Goal: Task Accomplishment & Management: Manage account settings

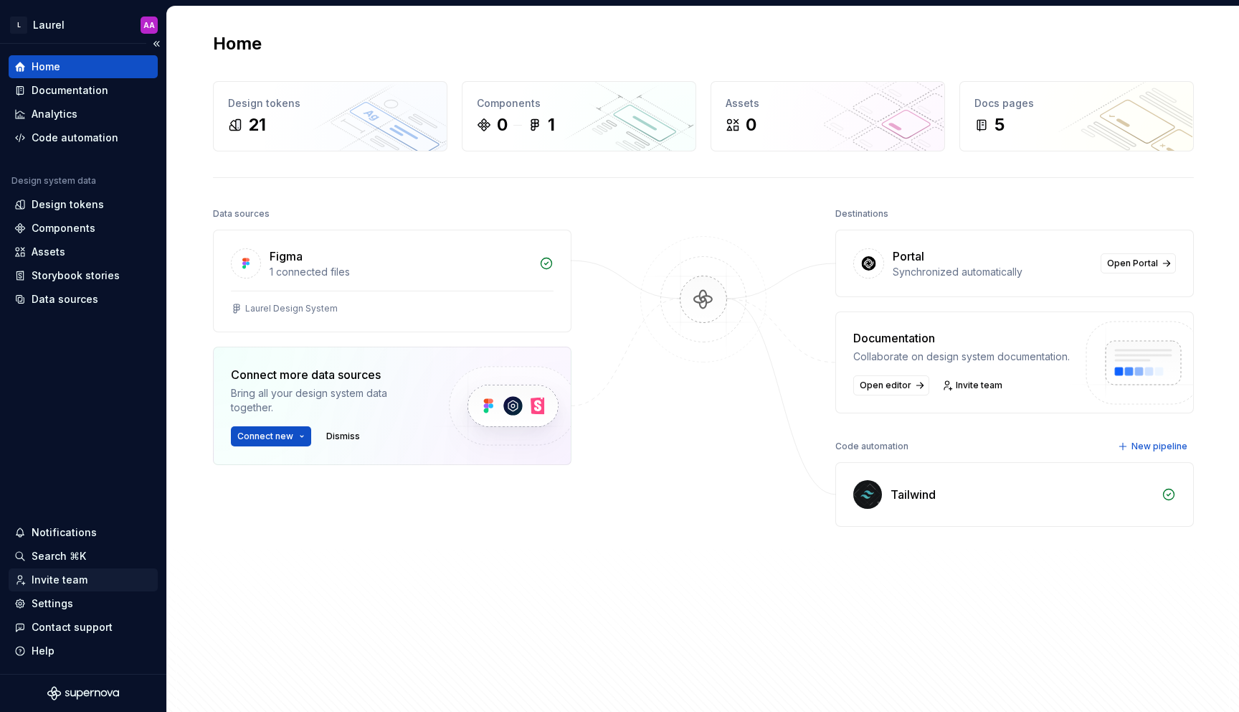
click at [106, 579] on div "Invite team" at bounding box center [83, 579] width 138 height 14
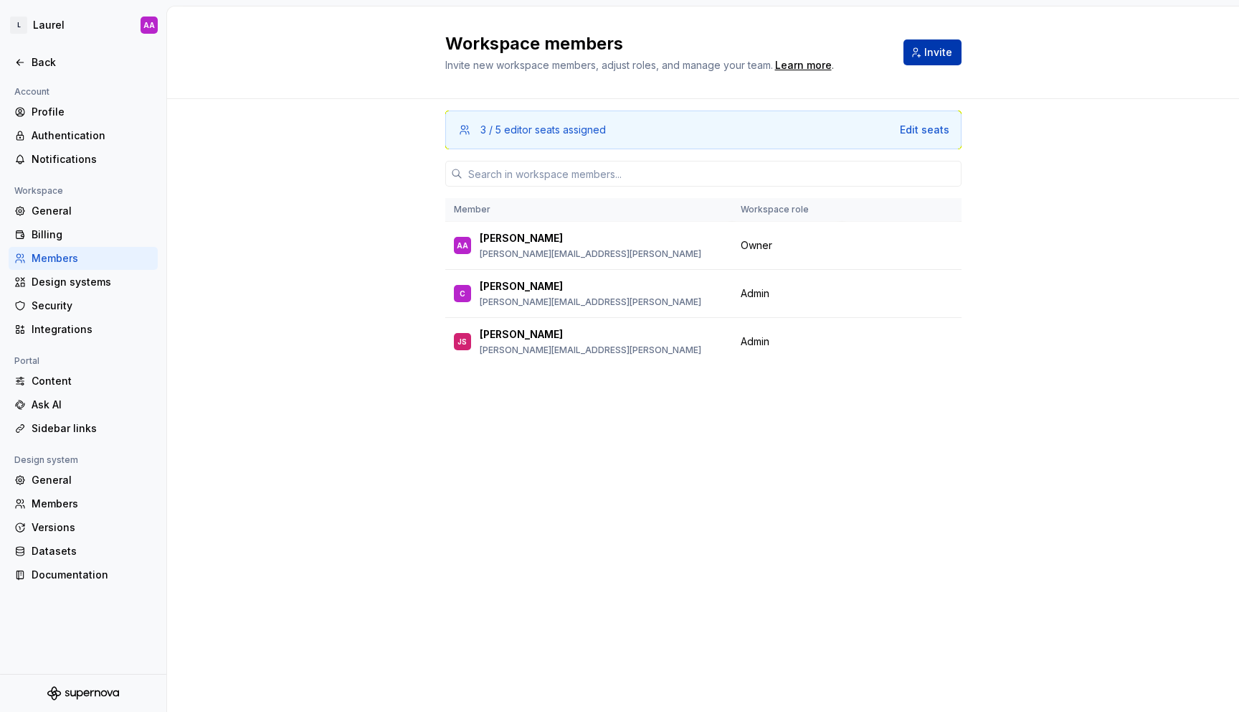
click at [939, 48] on span "Invite" at bounding box center [939, 52] width 28 height 14
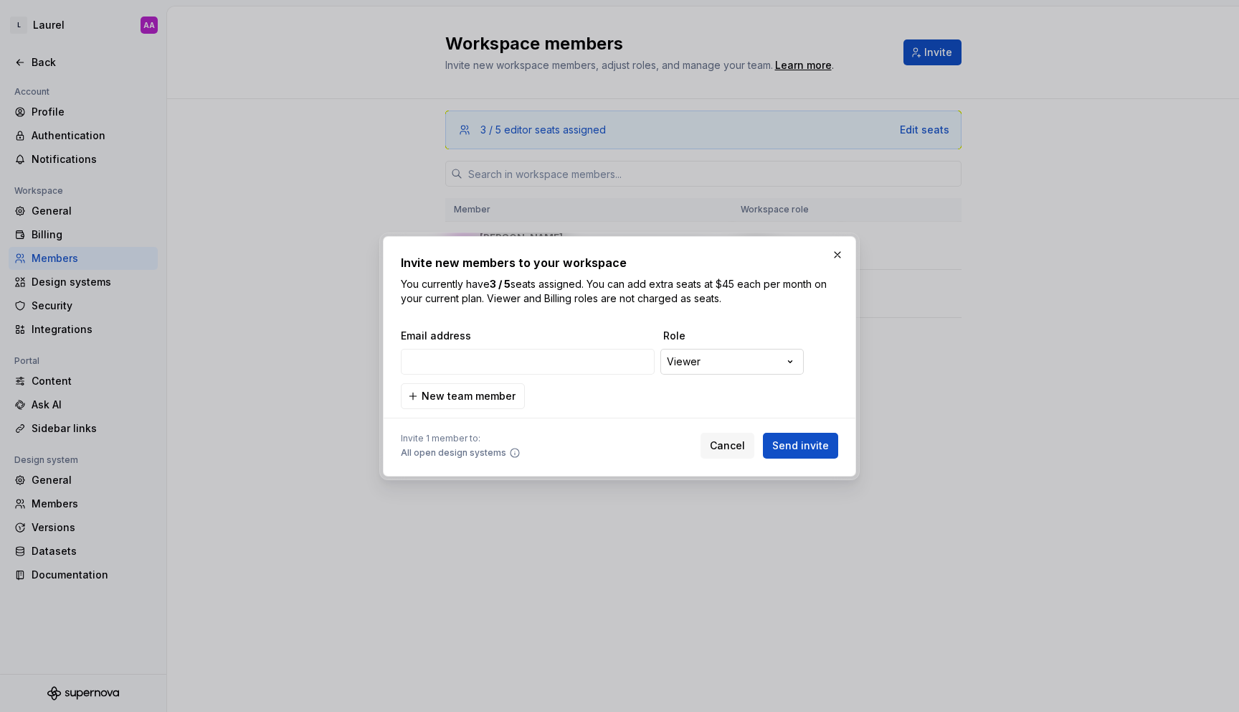
click at [748, 359] on div "**********" at bounding box center [619, 356] width 1239 height 712
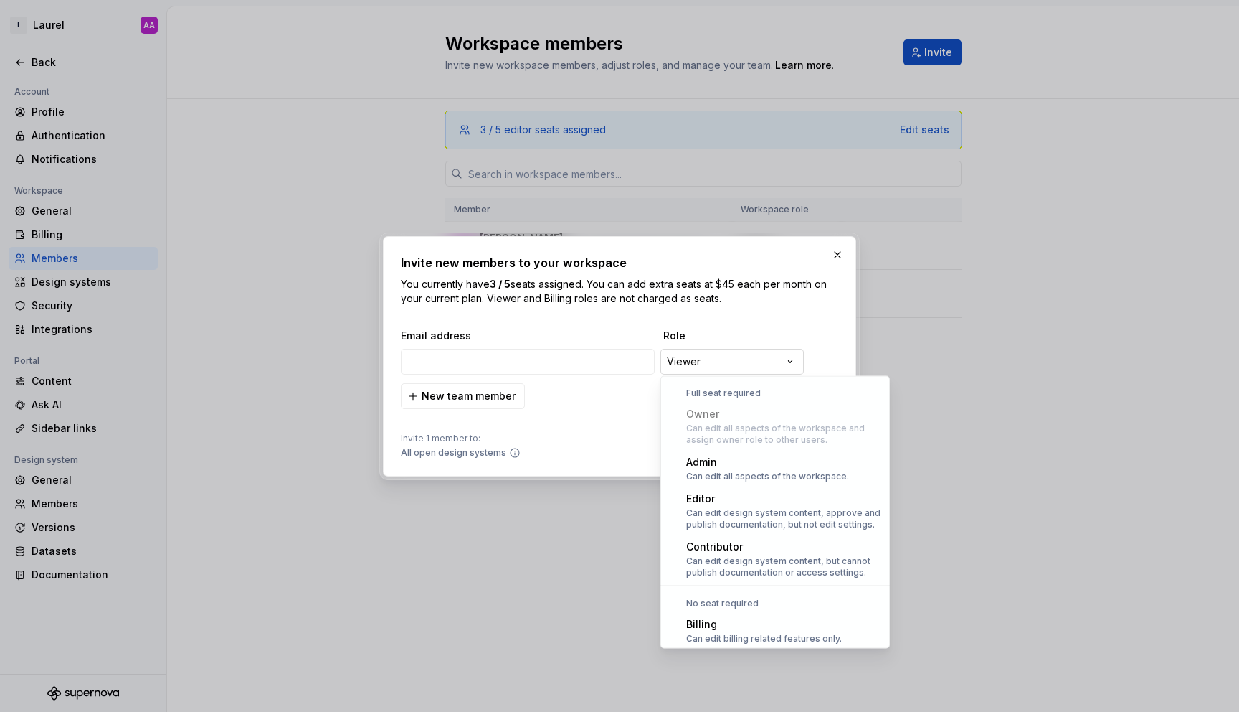
scroll to position [39, 0]
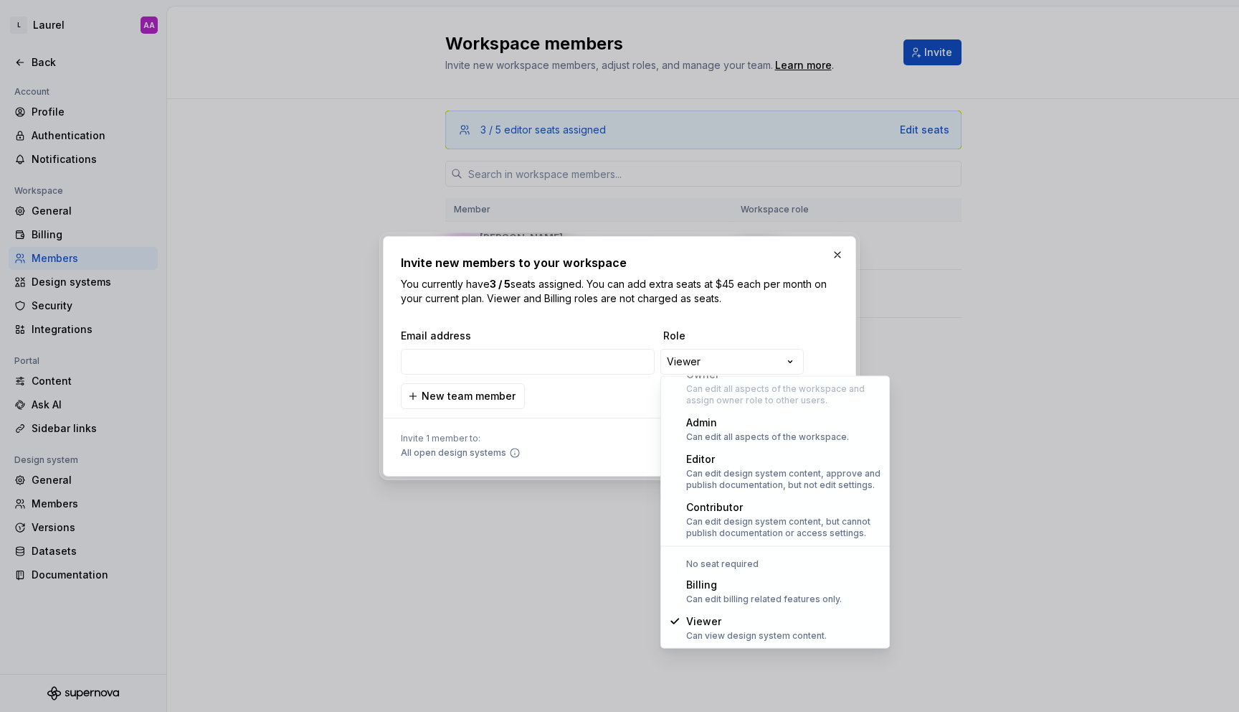
select select "*******"
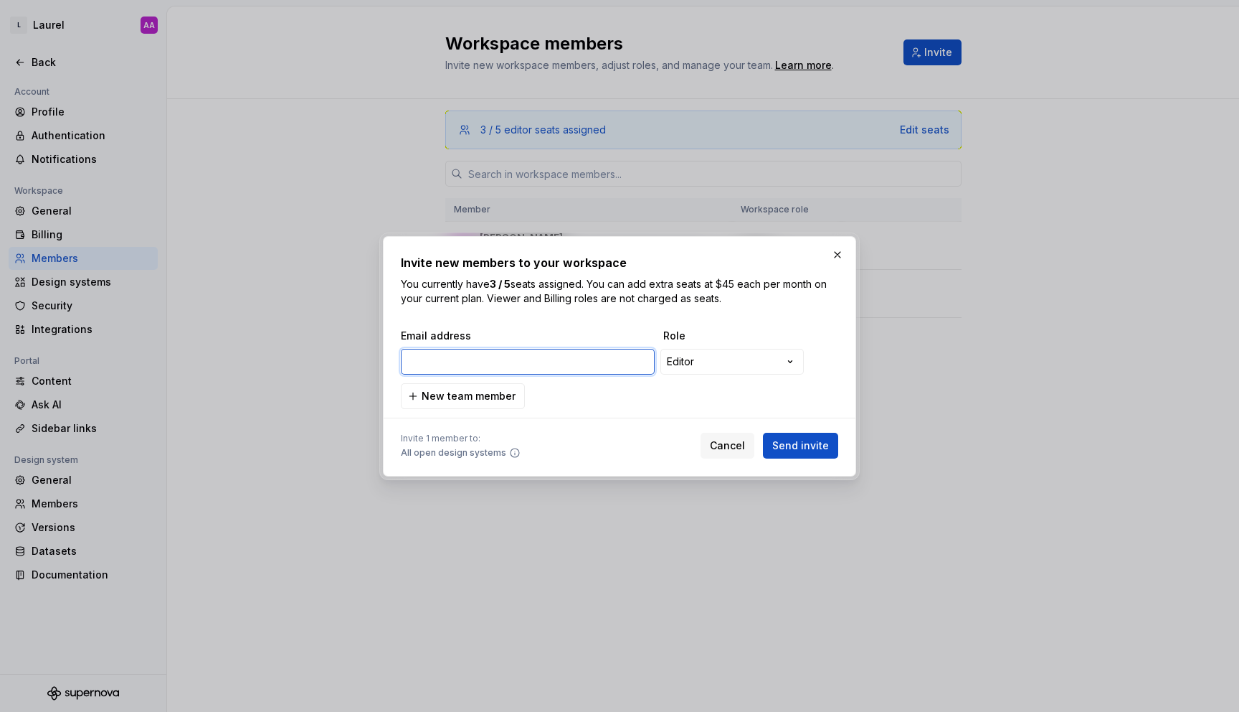
click at [534, 364] on input "email" at bounding box center [528, 362] width 254 height 26
paste input "[PERSON_NAME][EMAIL_ADDRESS][PERSON_NAME][DOMAIN_NAME]"
type input "[PERSON_NAME][EMAIL_ADDRESS][PERSON_NAME][DOMAIN_NAME]"
click at [809, 445] on span "Send invite" at bounding box center [800, 445] width 57 height 14
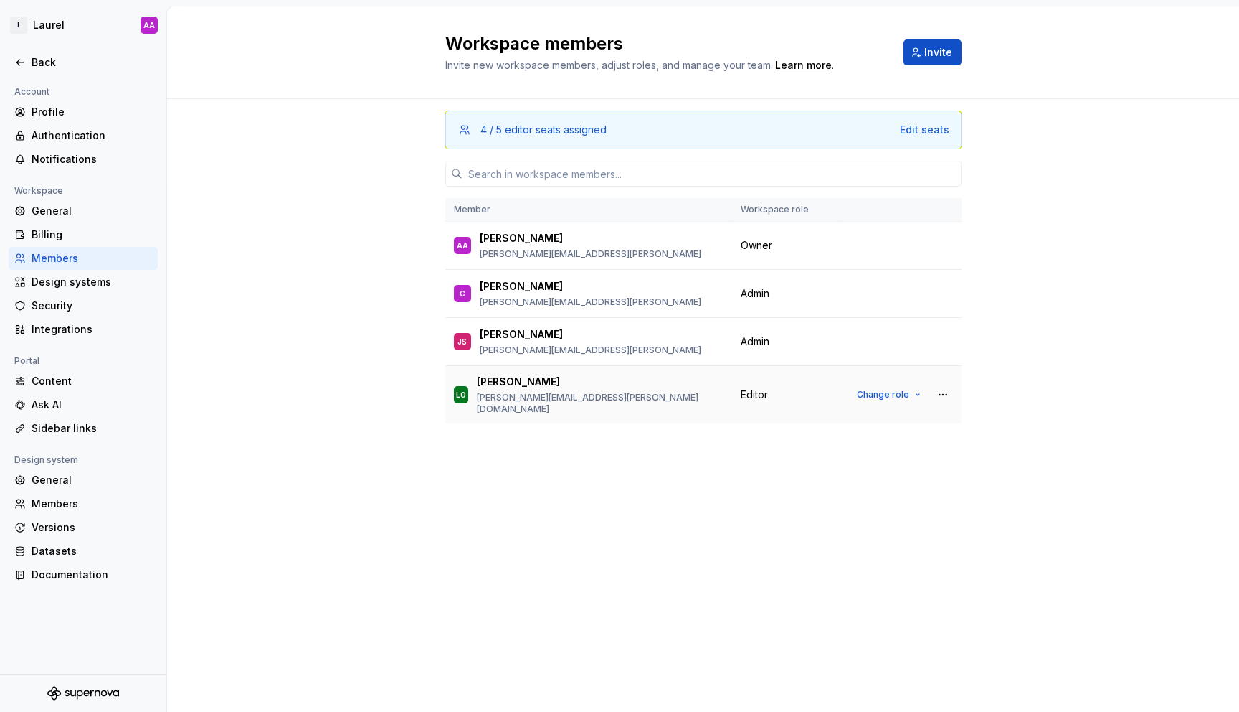
click at [523, 392] on div "Lucas Olsson [EMAIL_ADDRESS][PERSON_NAME][DOMAIN_NAME]" at bounding box center [600, 394] width 247 height 40
click at [84, 122] on div "Profile" at bounding box center [83, 111] width 149 height 23
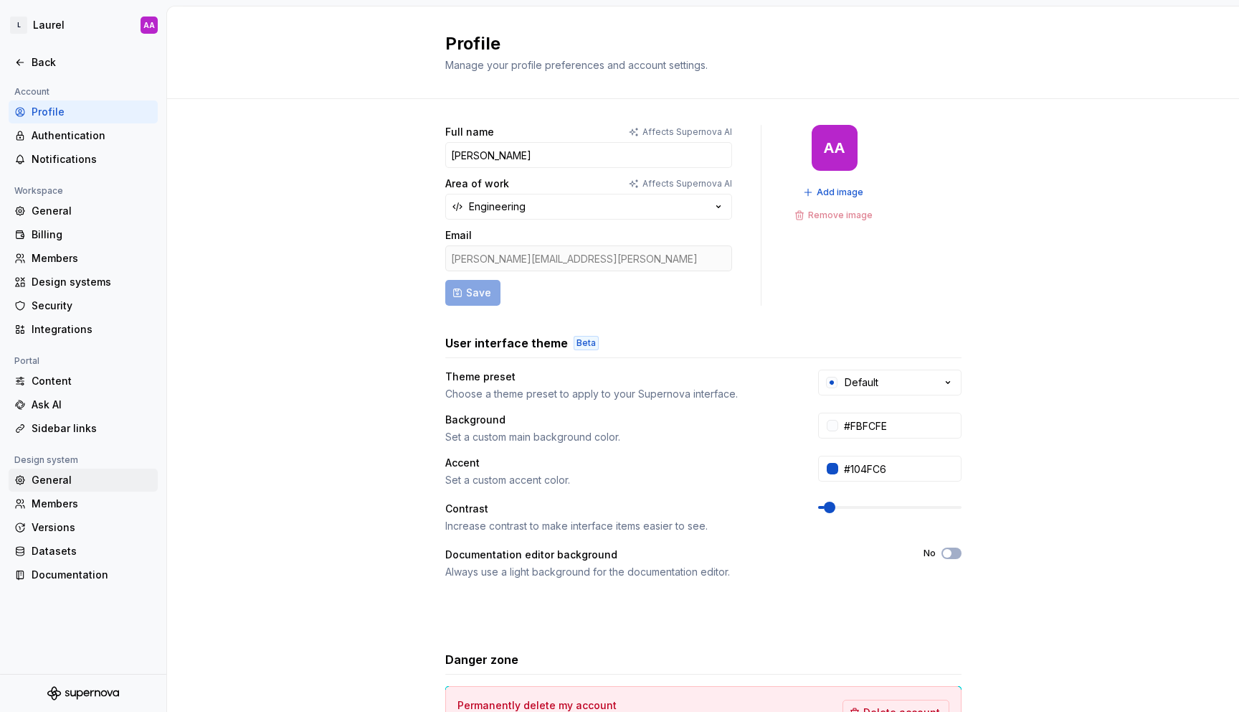
click at [83, 481] on div "General" at bounding box center [92, 480] width 121 height 14
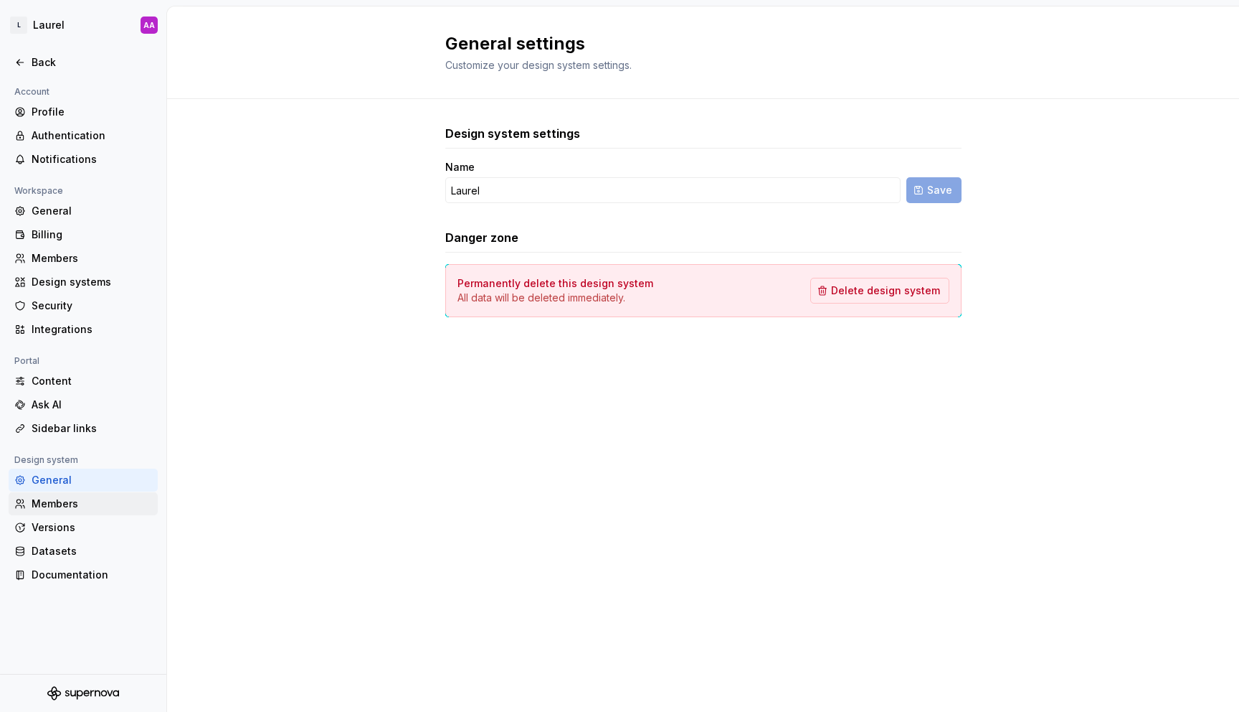
click at [82, 496] on div "Members" at bounding box center [83, 503] width 149 height 23
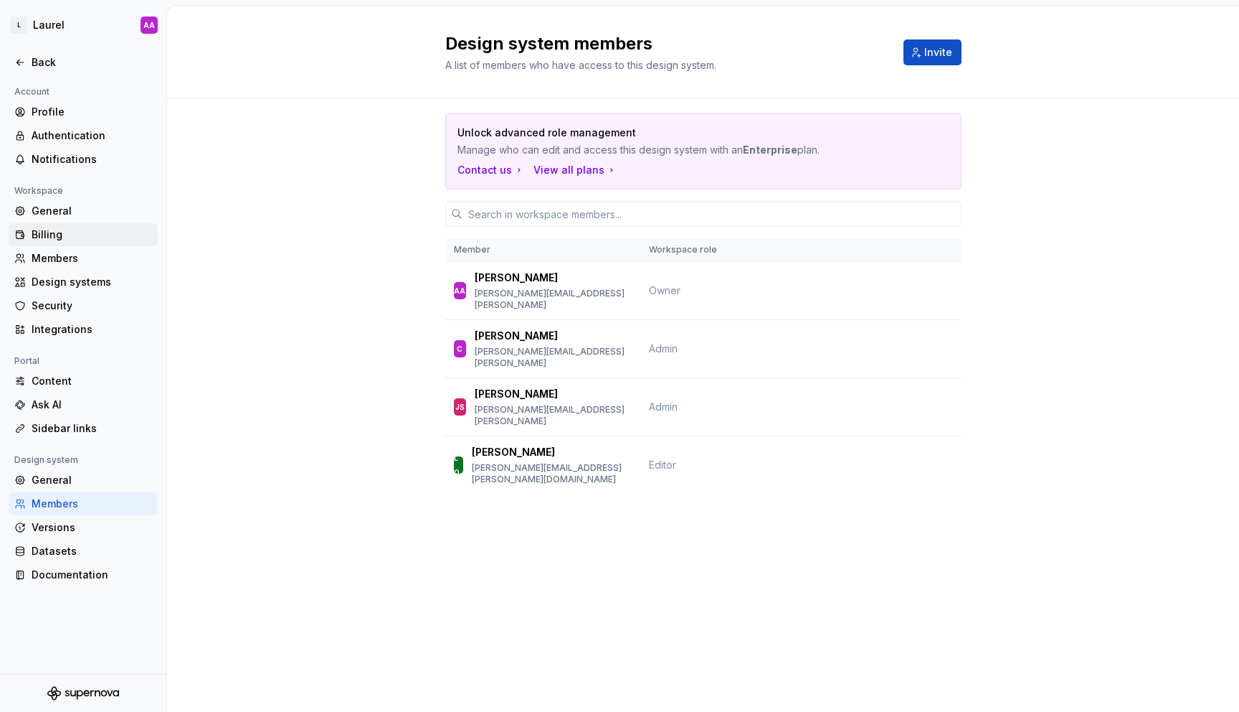
click at [54, 232] on div "Billing" at bounding box center [92, 234] width 121 height 14
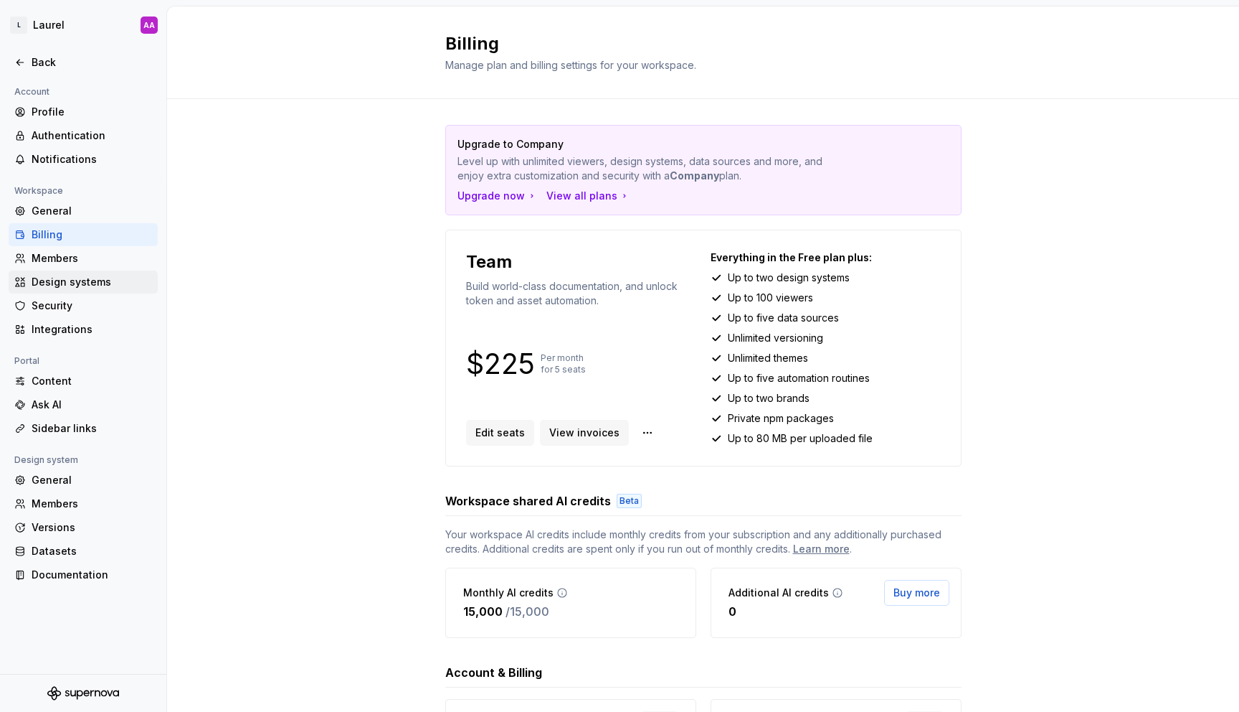
click at [60, 285] on div "Design systems" at bounding box center [92, 282] width 121 height 14
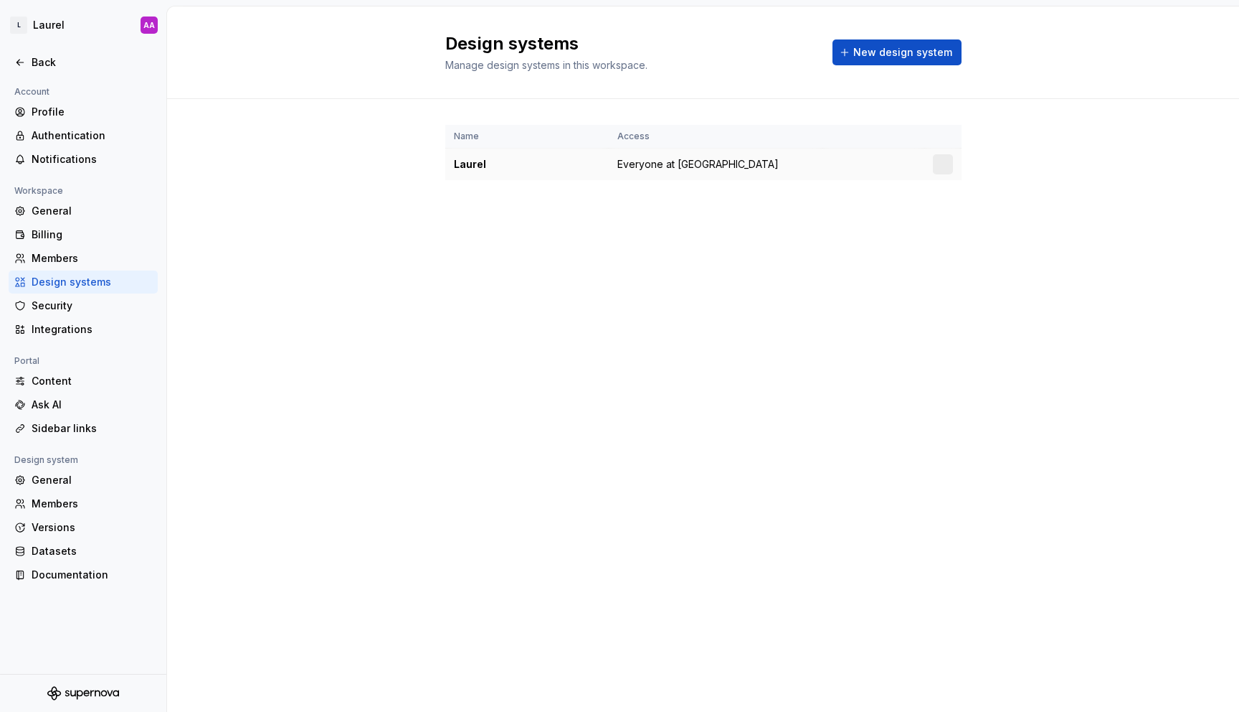
click at [544, 174] on td "Laurel" at bounding box center [527, 164] width 164 height 32
click at [488, 158] on div "Laurel" at bounding box center [527, 164] width 146 height 14
click at [478, 160] on div "Laurel" at bounding box center [527, 164] width 146 height 14
click at [685, 170] on span "Everyone at [GEOGRAPHIC_DATA]" at bounding box center [698, 164] width 161 height 14
click at [948, 153] on td at bounding box center [943, 164] width 37 height 32
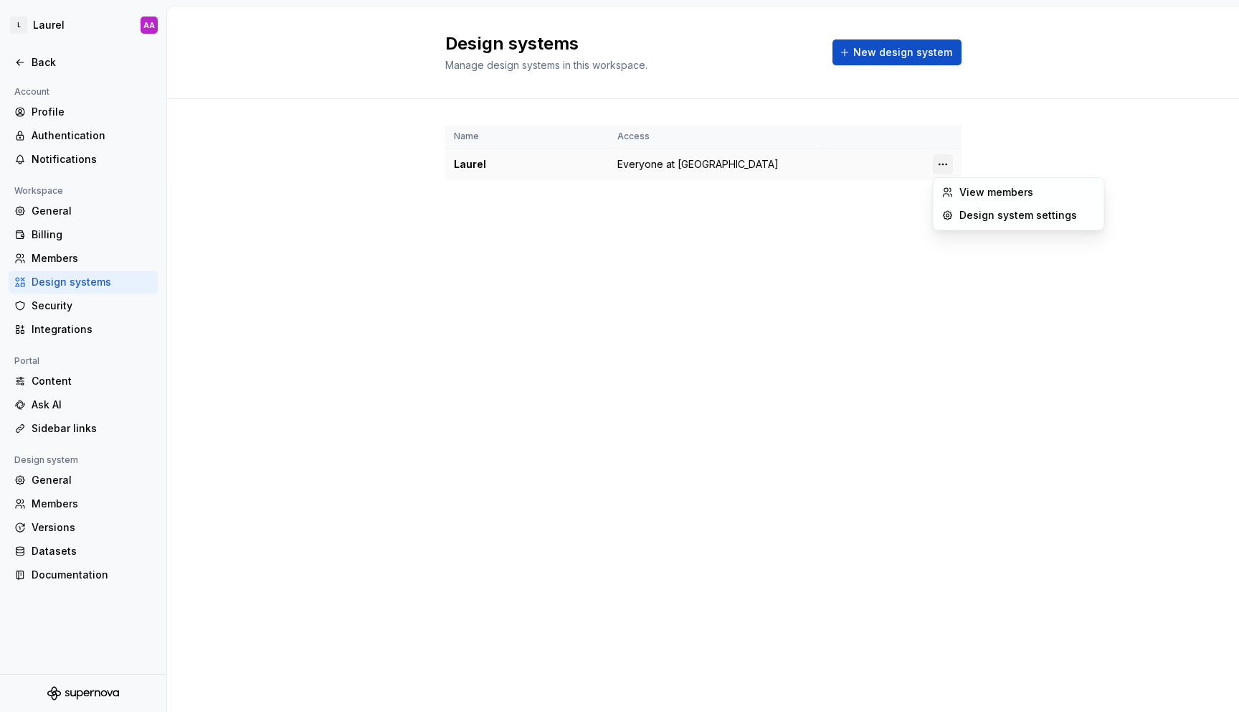
click at [942, 164] on html "L Laurel AA Back Account Profile Authentication Notifications Workspace General…" at bounding box center [619, 356] width 1239 height 712
click at [154, 24] on html "L Laurel AA Back Account Profile Authentication Notifications Workspace General…" at bounding box center [619, 356] width 1239 height 712
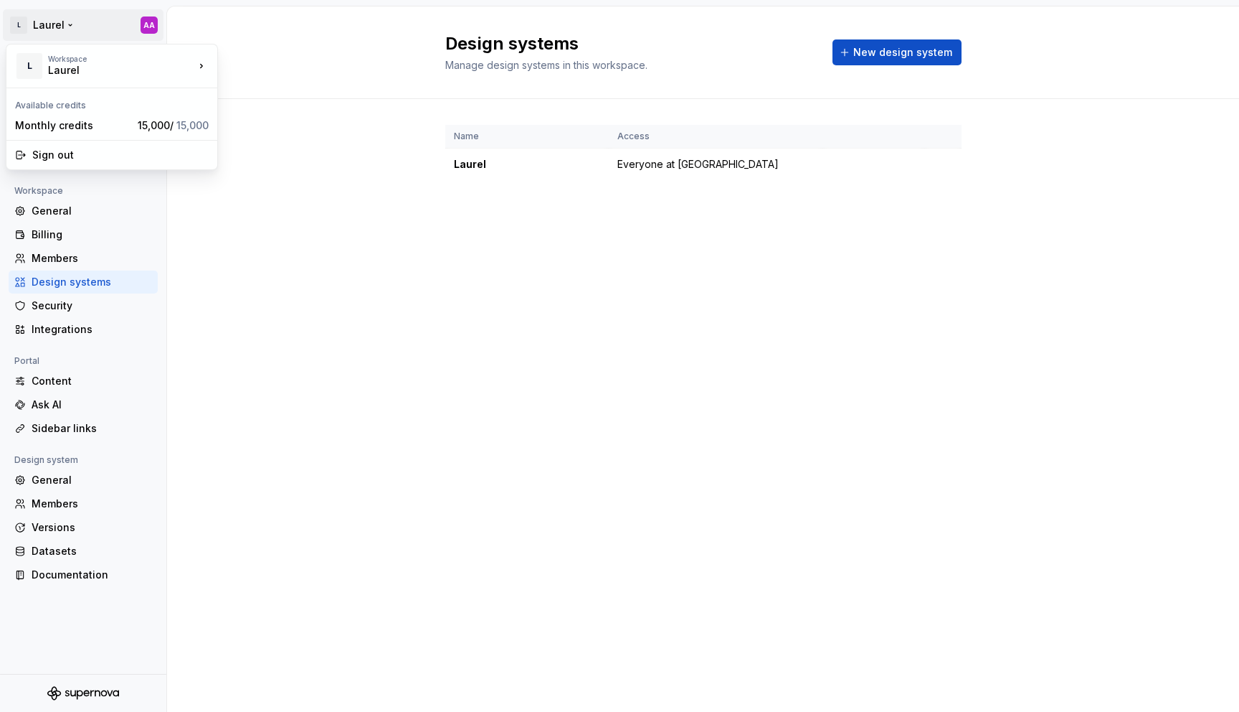
click at [154, 25] on html "L Laurel AA Back Account Profile Authentication Notifications Workspace General…" at bounding box center [619, 356] width 1239 height 712
click at [143, 25] on html "L Laurel AA Back Account Profile Authentication Notifications Workspace General…" at bounding box center [619, 356] width 1239 height 712
click at [38, 121] on div "Profile" at bounding box center [83, 111] width 149 height 23
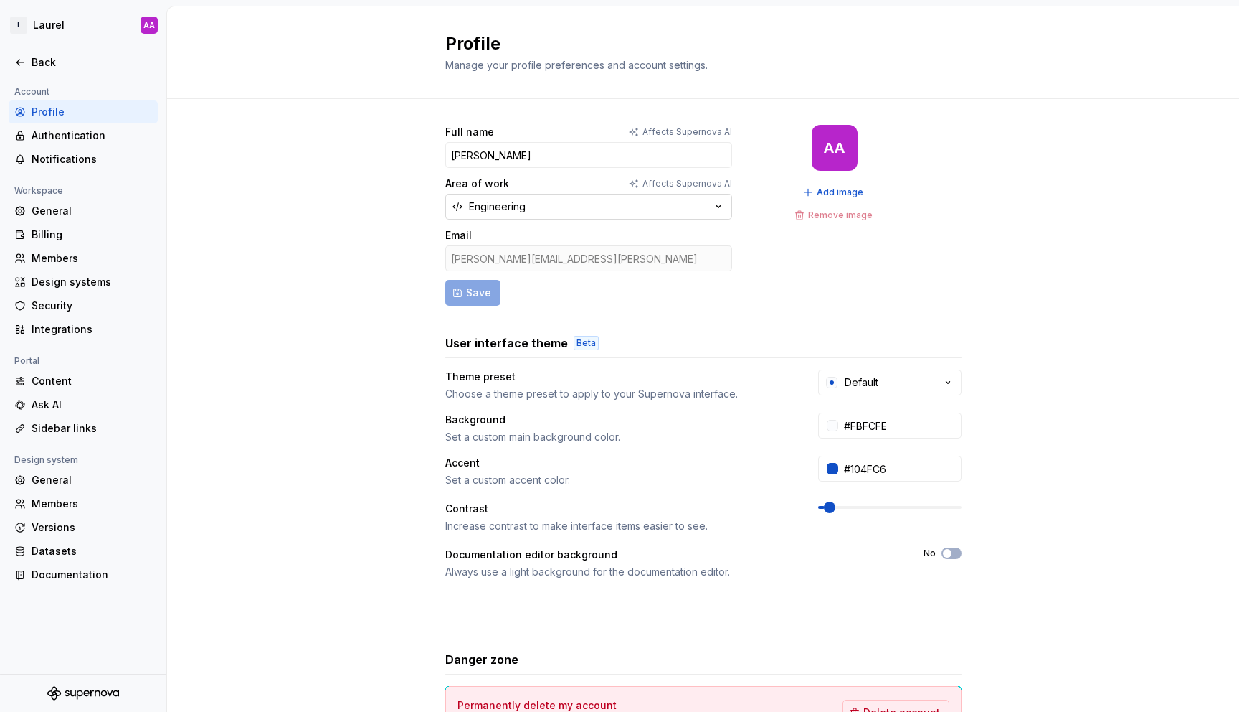
click at [570, 212] on button "Engineering" at bounding box center [588, 207] width 287 height 26
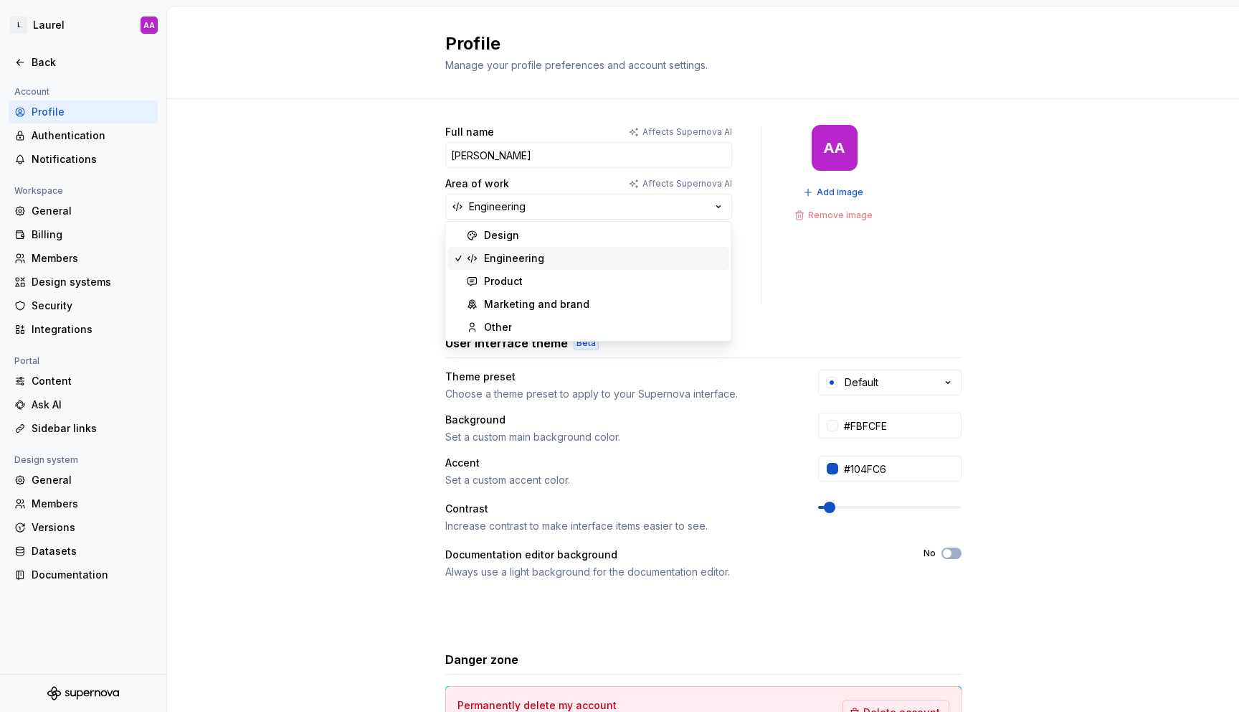
click at [299, 209] on div "Full name Affects Supernova AI [PERSON_NAME] Area of work Affects Supernova AI …" at bounding box center [703, 460] width 1072 height 723
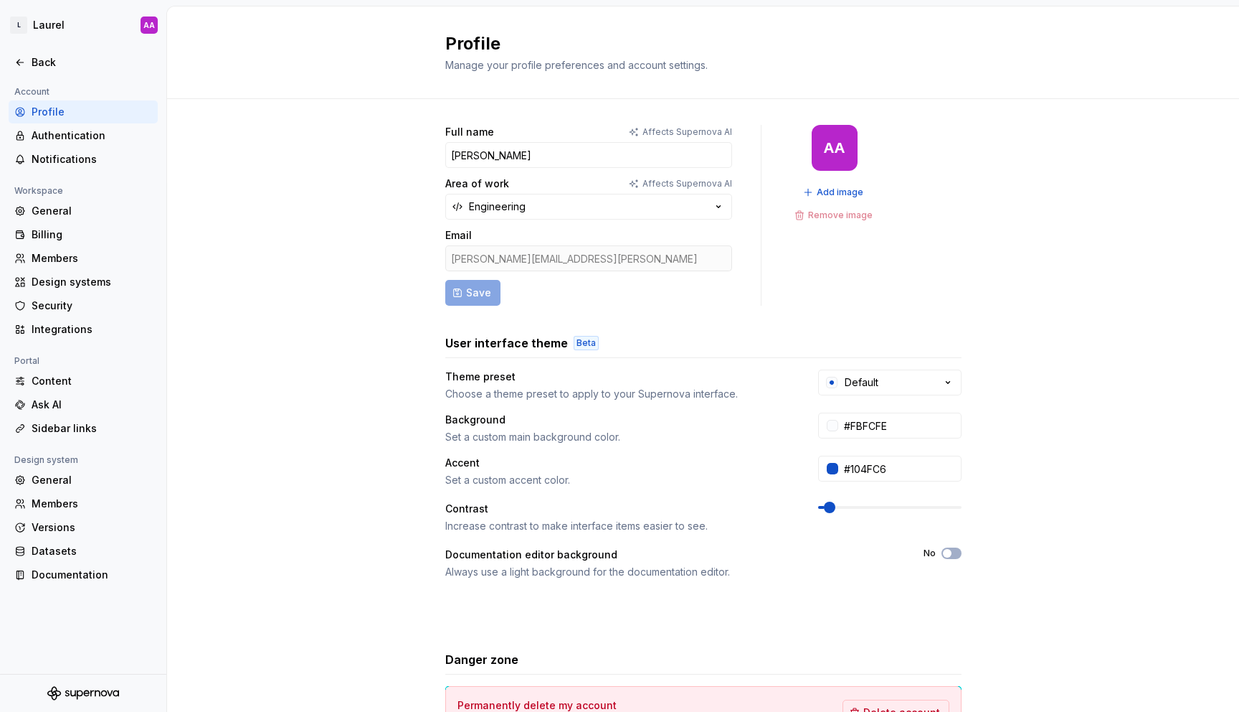
scroll to position [110, 0]
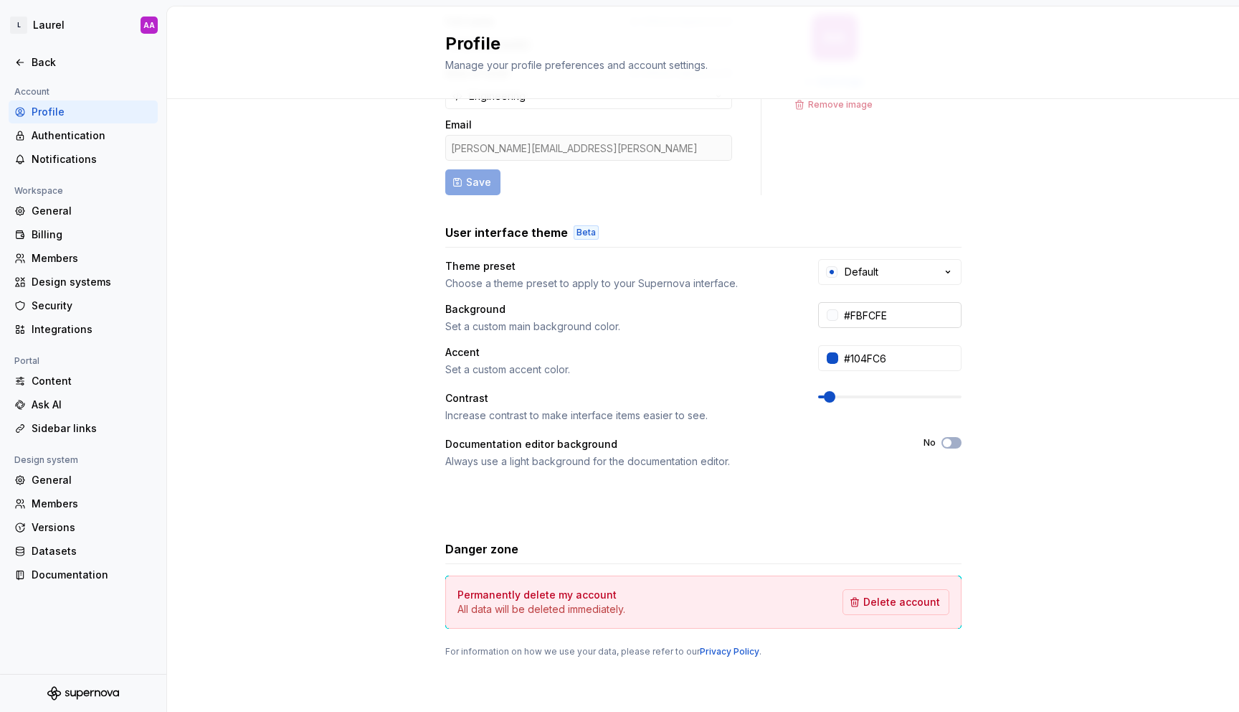
click at [925, 313] on input "#FBFCFE" at bounding box center [899, 315] width 123 height 26
click at [895, 262] on button "Default" at bounding box center [889, 272] width 143 height 26
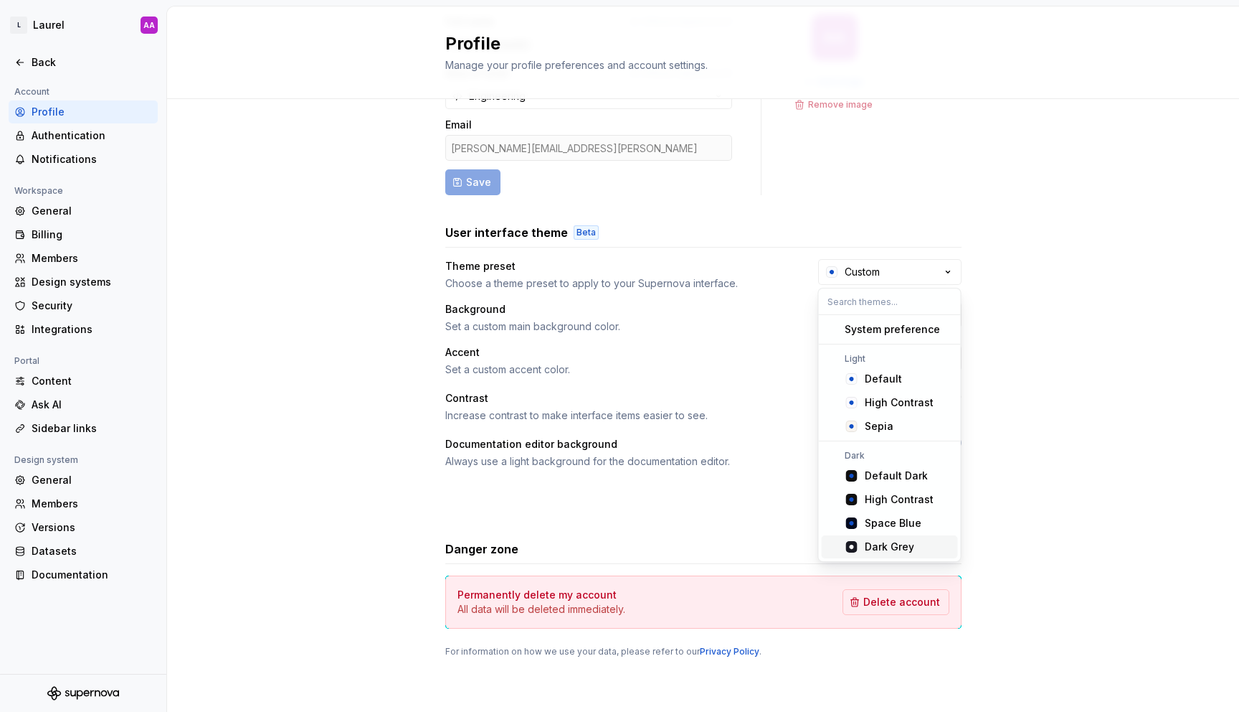
click at [894, 553] on div "Dark Grey" at bounding box center [889, 546] width 49 height 14
type input "#191A23"
type input "#FFFFFF"
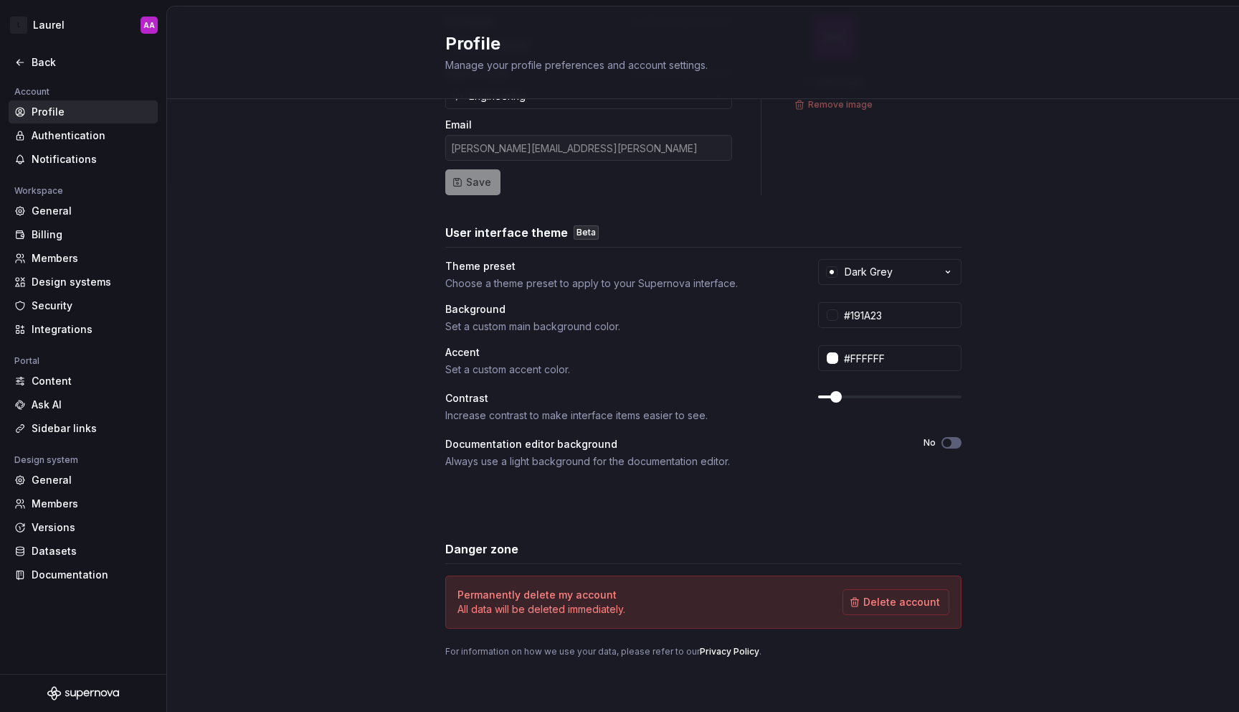
click at [996, 405] on div "Full name Affects Supernova AI [PERSON_NAME] Area of work Affects Supernova AI …" at bounding box center [703, 350] width 1072 height 723
click at [893, 271] on button "Dark Grey" at bounding box center [889, 272] width 143 height 26
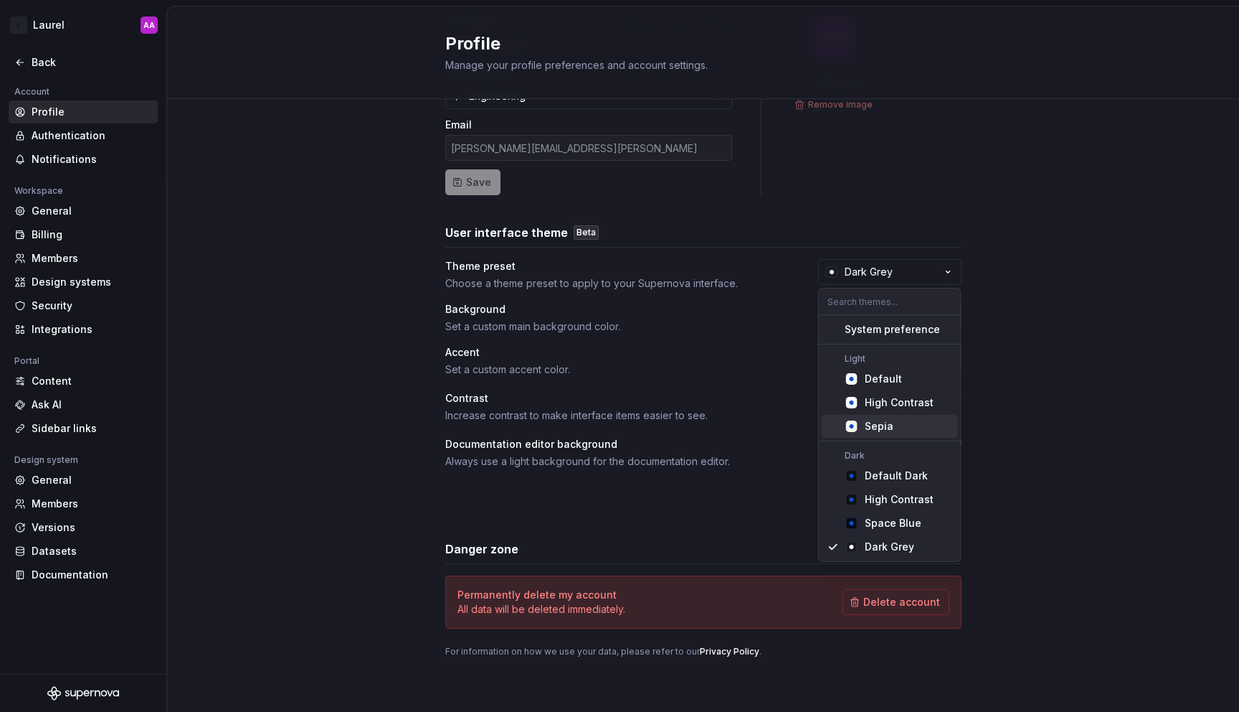
click at [898, 463] on div "Dark Default Dark High Contrast Space Blue Dark Grey" at bounding box center [890, 501] width 142 height 114
click at [898, 488] on span "High Contrast" at bounding box center [890, 499] width 136 height 23
type input "#101010"
type input "#104FC6"
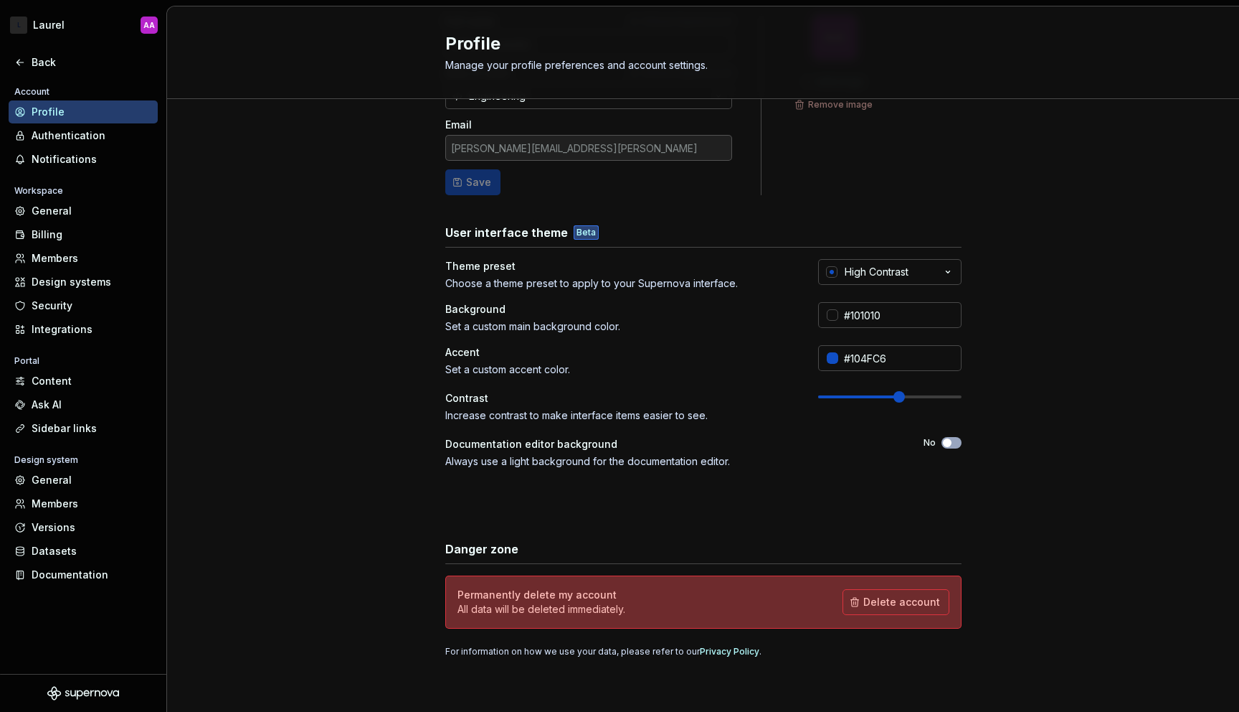
click at [898, 488] on div "Theme preset Choose a theme preset to apply to your Supernova interface. High C…" at bounding box center [703, 385] width 516 height 252
click at [867, 265] on div "High Contrast" at bounding box center [877, 272] width 64 height 14
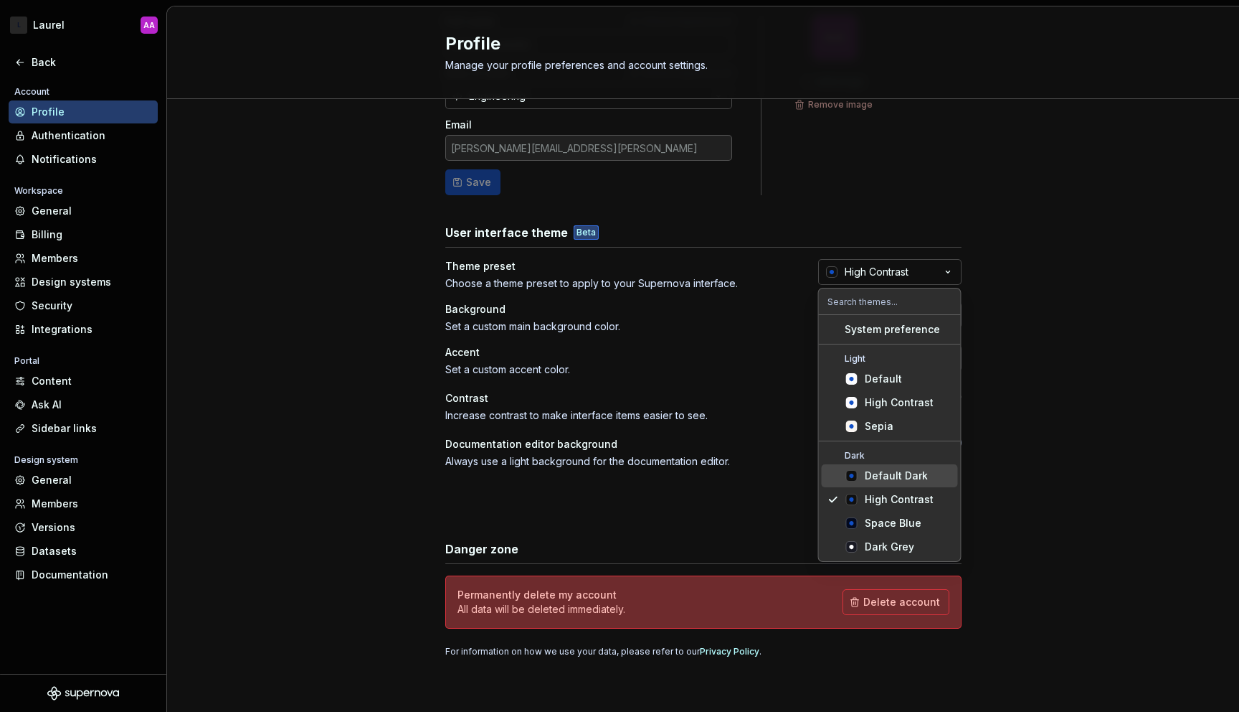
click at [866, 481] on div "Default Dark" at bounding box center [896, 475] width 63 height 14
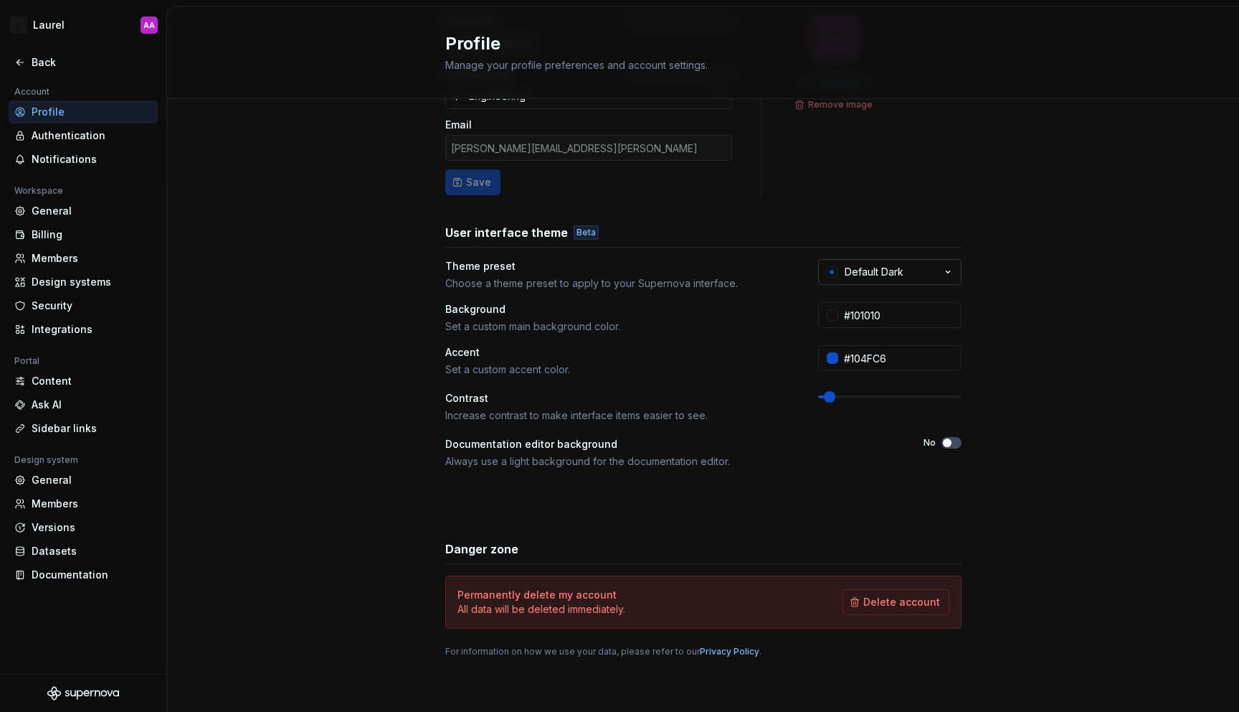
click at [886, 271] on div "Default Dark" at bounding box center [874, 272] width 59 height 14
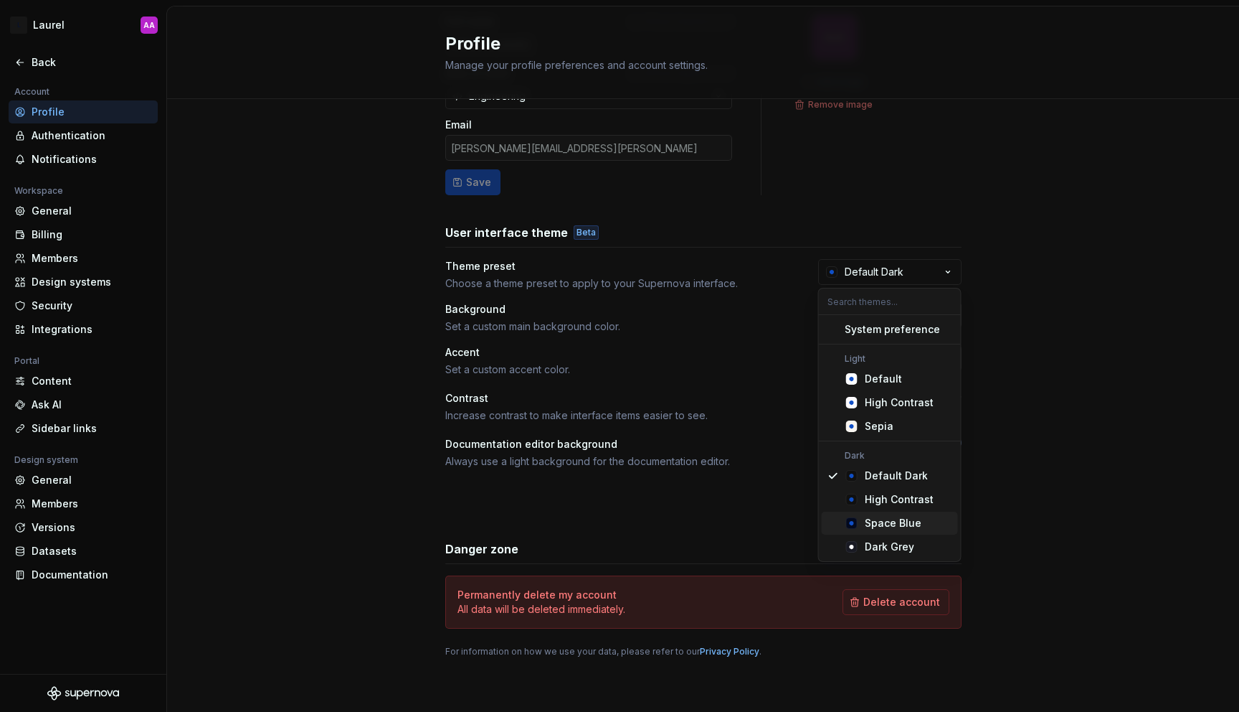
click at [859, 526] on span "Space Blue" at bounding box center [890, 522] width 136 height 23
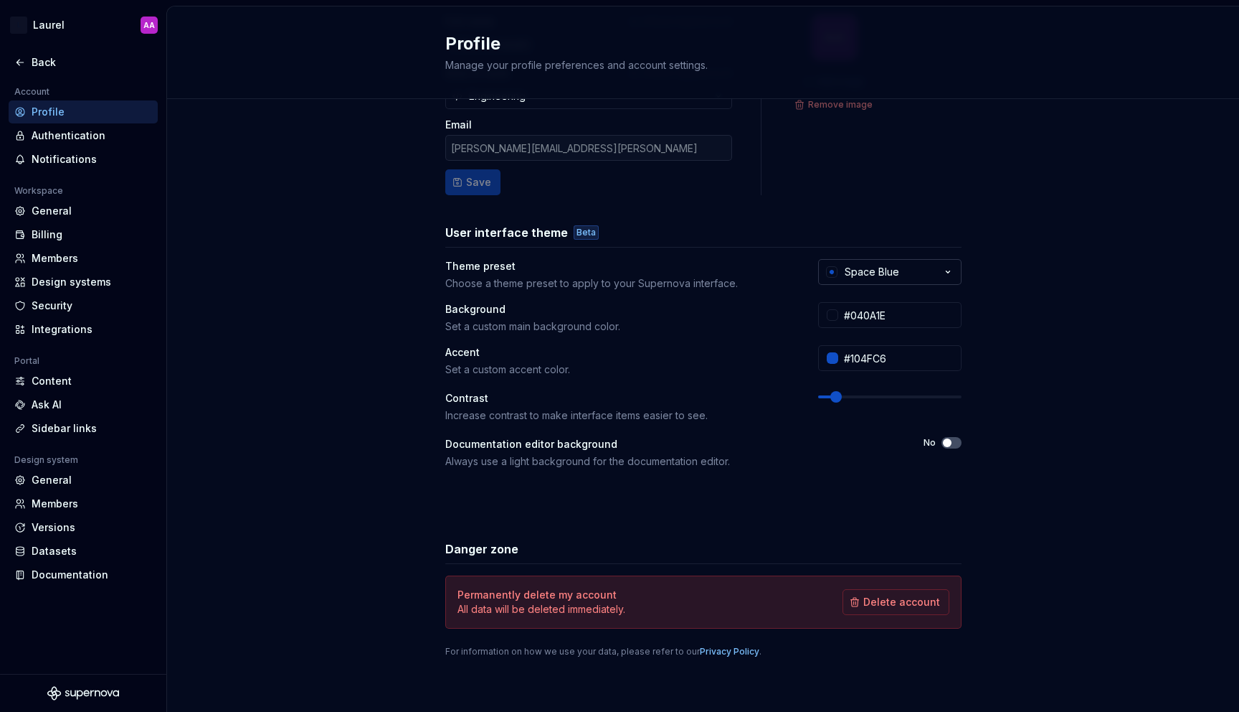
click at [894, 283] on button "Space Blue" at bounding box center [889, 272] width 143 height 26
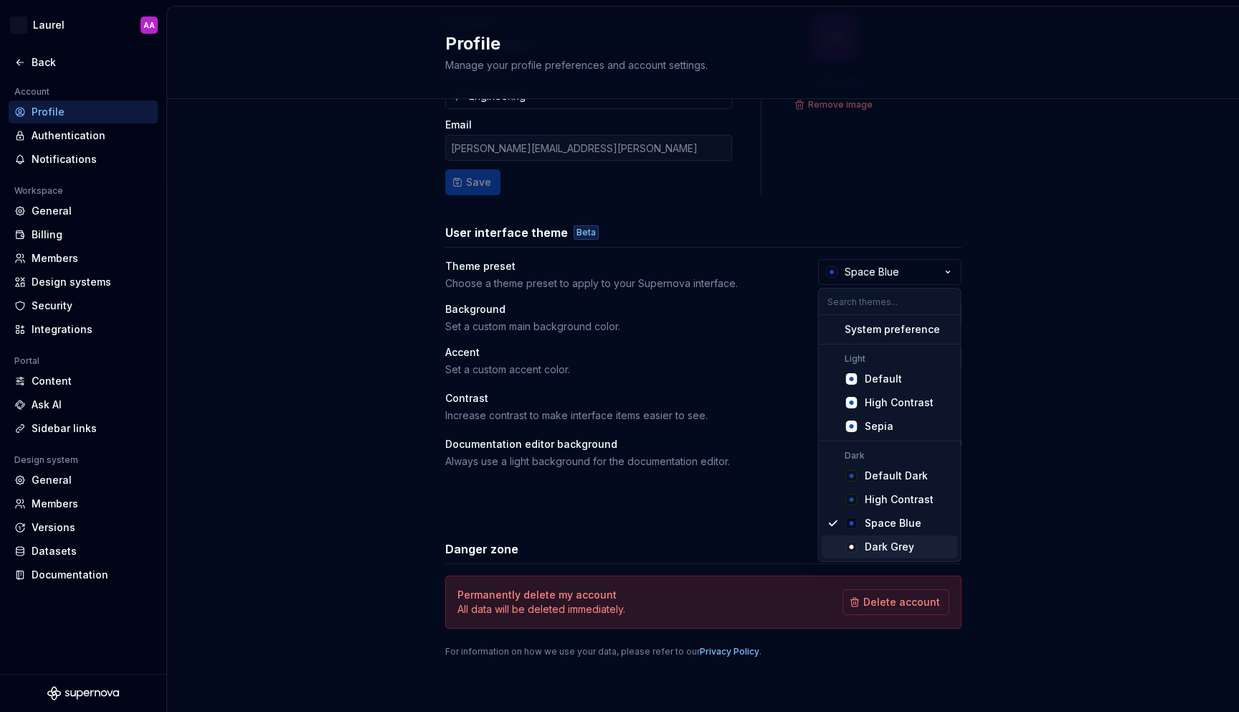
click at [861, 547] on span "Dark Grey" at bounding box center [890, 546] width 136 height 23
type input "#191A23"
type input "#FFFFFF"
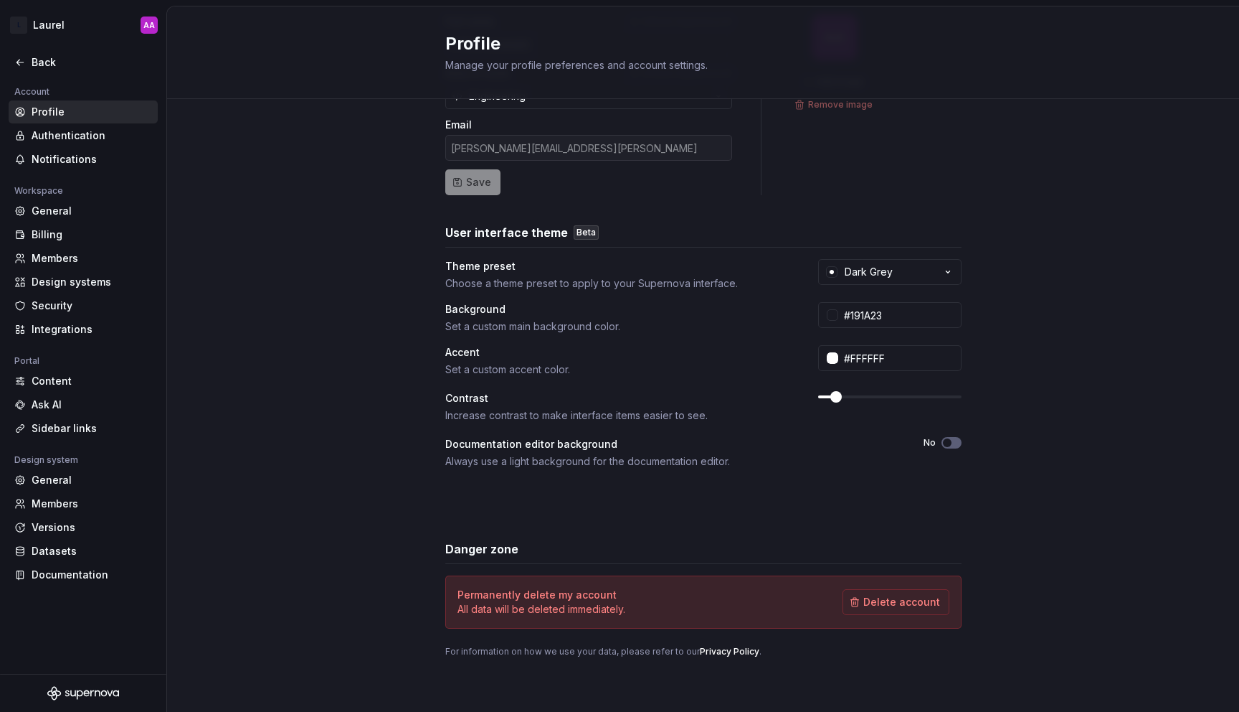
click at [1056, 434] on div "Full name Affects Supernova AI [PERSON_NAME] Area of work Affects Supernova AI …" at bounding box center [703, 350] width 1072 height 723
click at [80, 138] on div "Authentication" at bounding box center [92, 135] width 121 height 14
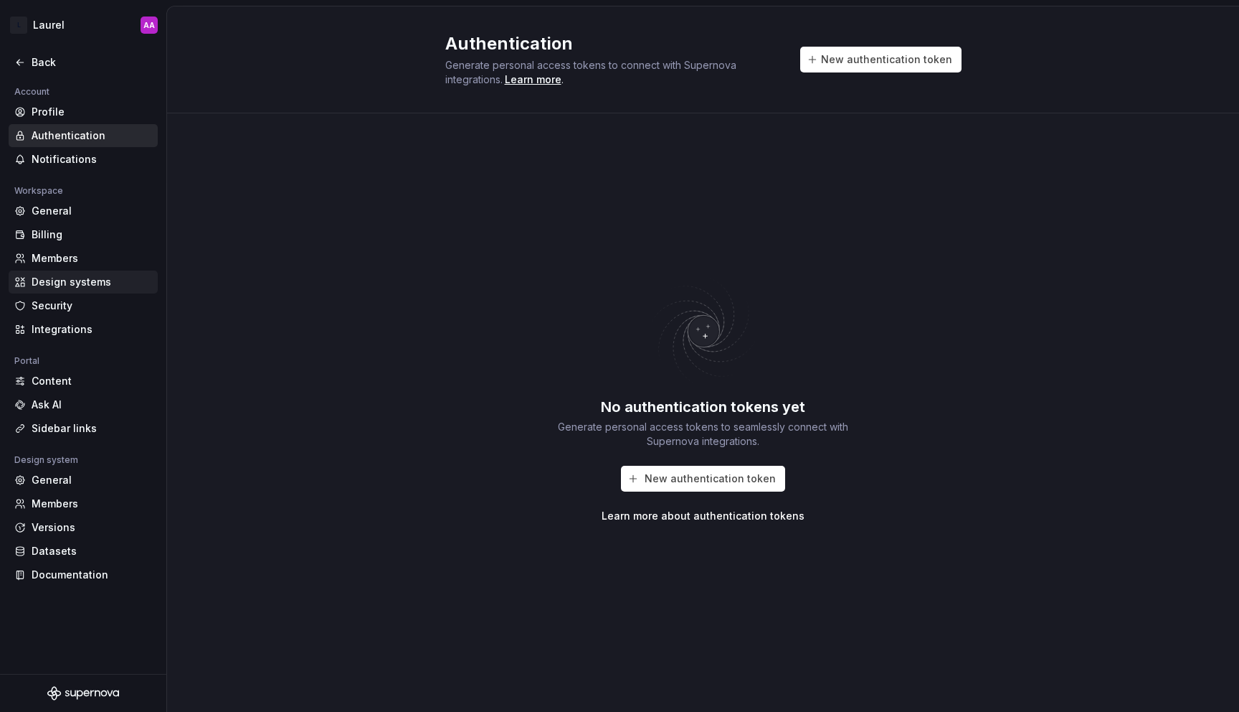
click at [75, 280] on div "Design systems" at bounding box center [92, 282] width 121 height 14
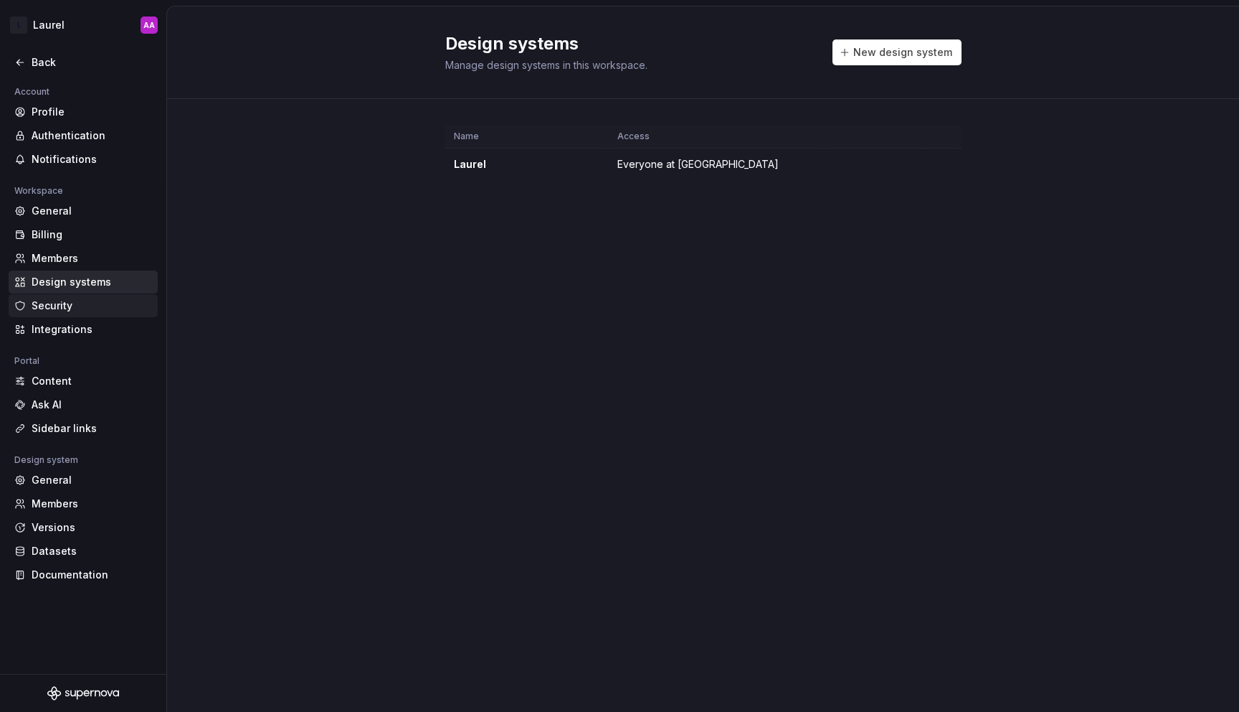
click at [70, 298] on div "Security" at bounding box center [92, 305] width 121 height 14
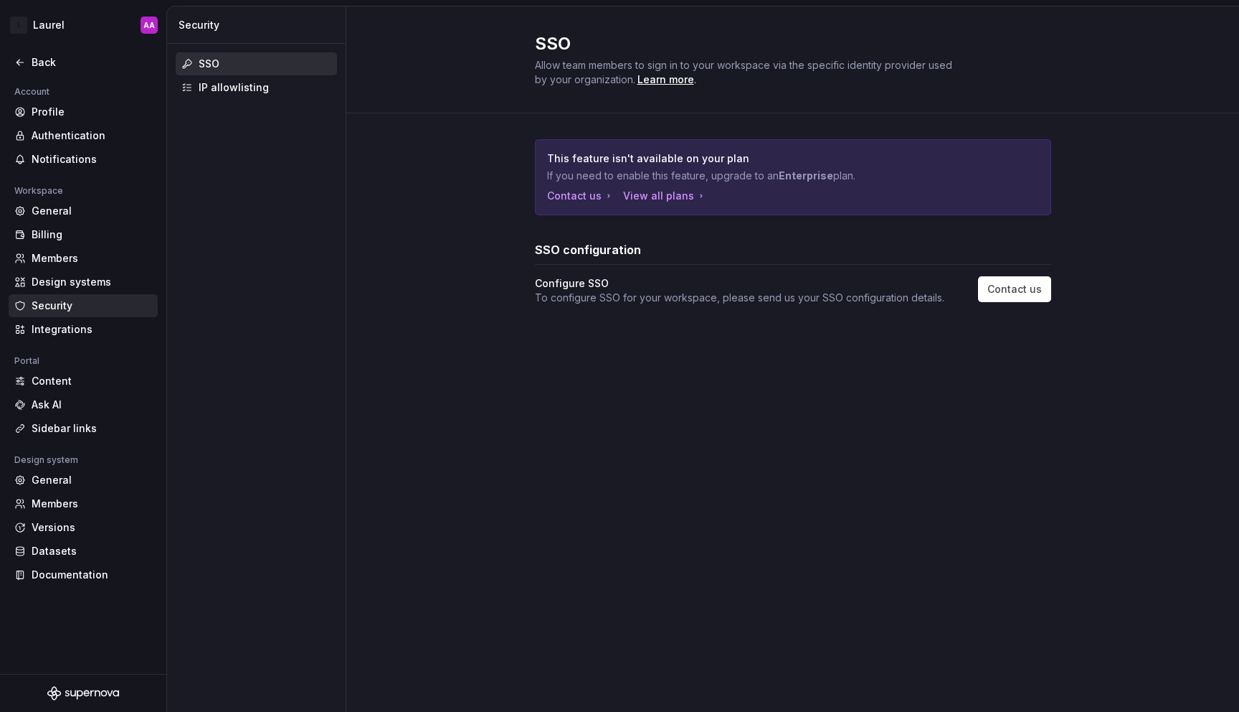
click at [369, 126] on div "This feature isn't available on your plan If you need to enable this feature, u…" at bounding box center [792, 236] width 893 height 246
click at [479, 148] on div "This feature isn't available on your plan If you need to enable this feature, u…" at bounding box center [792, 236] width 893 height 246
click at [20, 100] on div "Profile" at bounding box center [83, 111] width 149 height 23
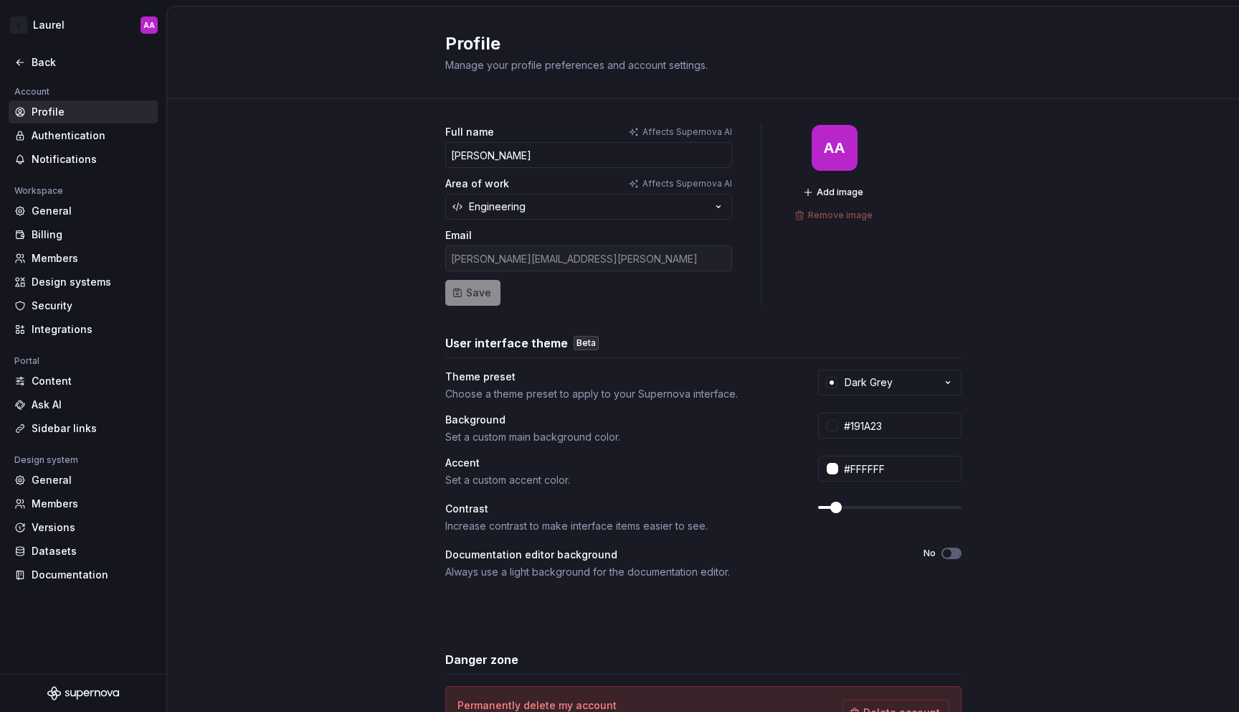
click at [380, 303] on div "Full name Affects Supernova AI [PERSON_NAME] Area of work Affects Supernova AI …" at bounding box center [703, 460] width 1072 height 723
click at [679, 317] on div "Full name Affects Supernova AI [PERSON_NAME] Area of work Affects Supernova AI …" at bounding box center [703, 446] width 516 height 643
